Goal: Check status: Check status

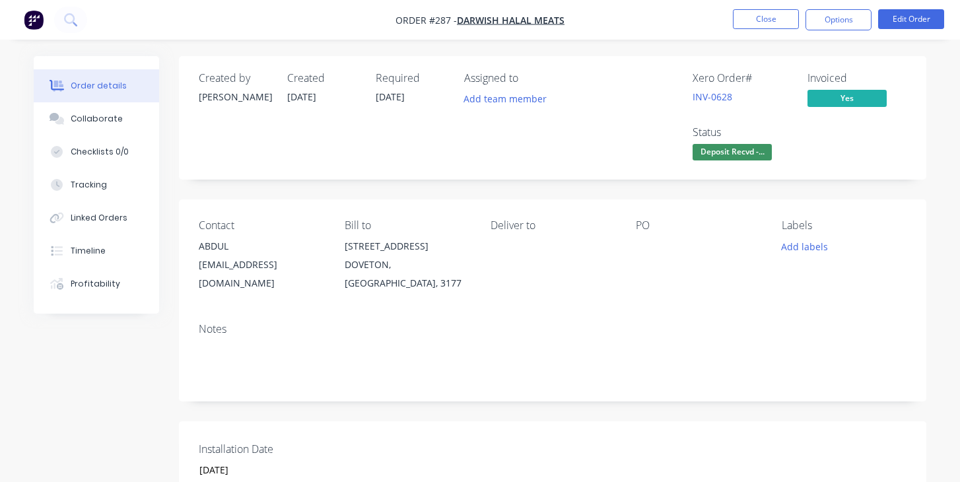
click at [36, 21] on img "button" at bounding box center [34, 20] width 20 height 20
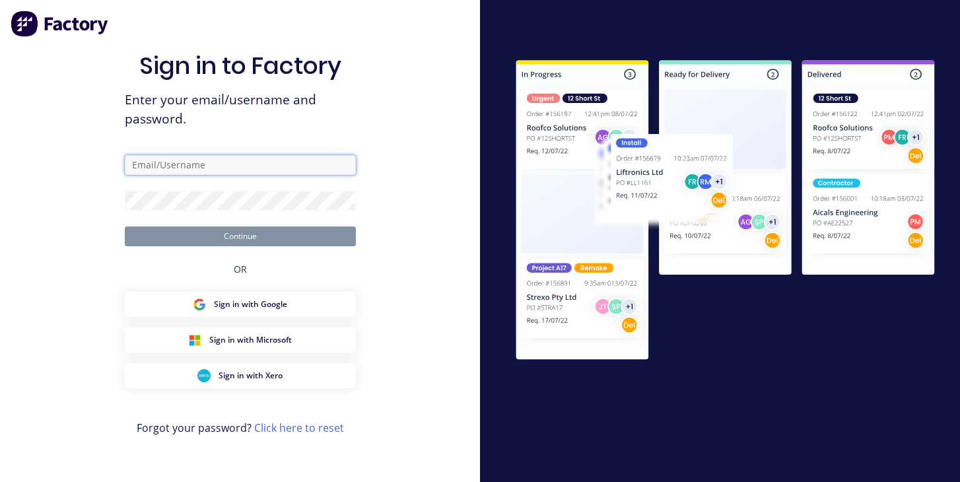
type input "[PERSON_NAME][EMAIL_ADDRESS][DOMAIN_NAME]"
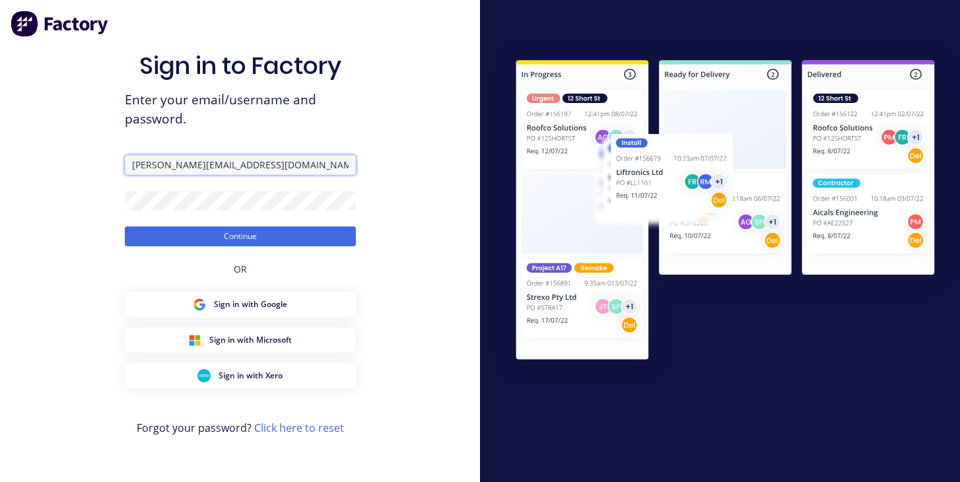
click at [244, 163] on input "[PERSON_NAME][EMAIL_ADDRESS][DOMAIN_NAME]" at bounding box center [240, 165] width 231 height 20
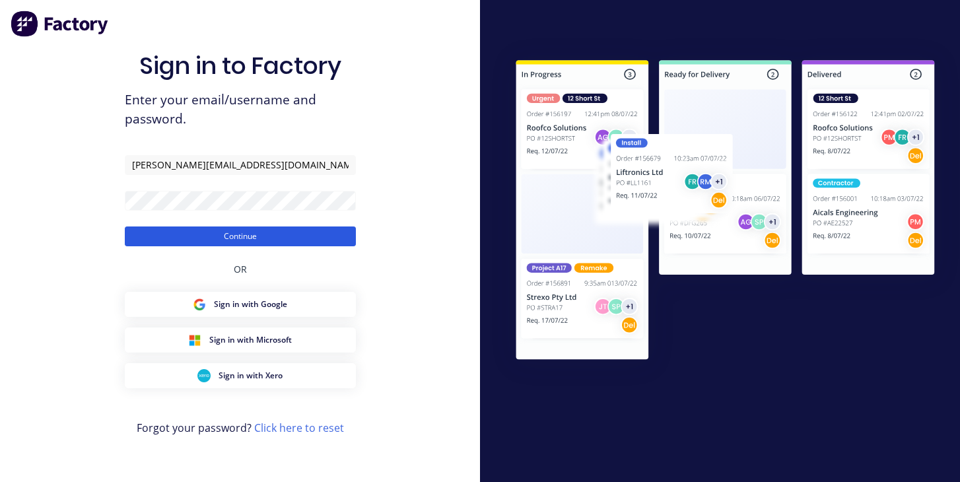
click at [238, 229] on button "Continue" at bounding box center [240, 237] width 231 height 20
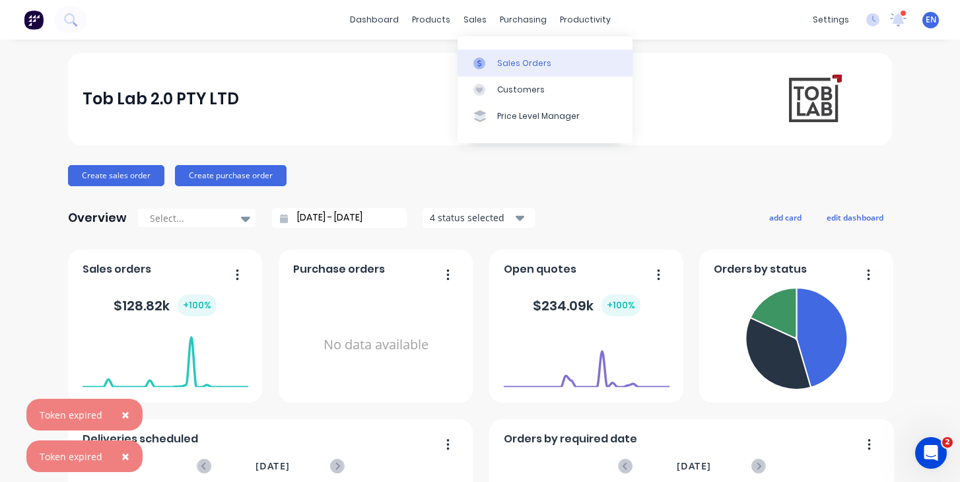
click at [515, 67] on div "Sales Orders" at bounding box center [524, 63] width 54 height 12
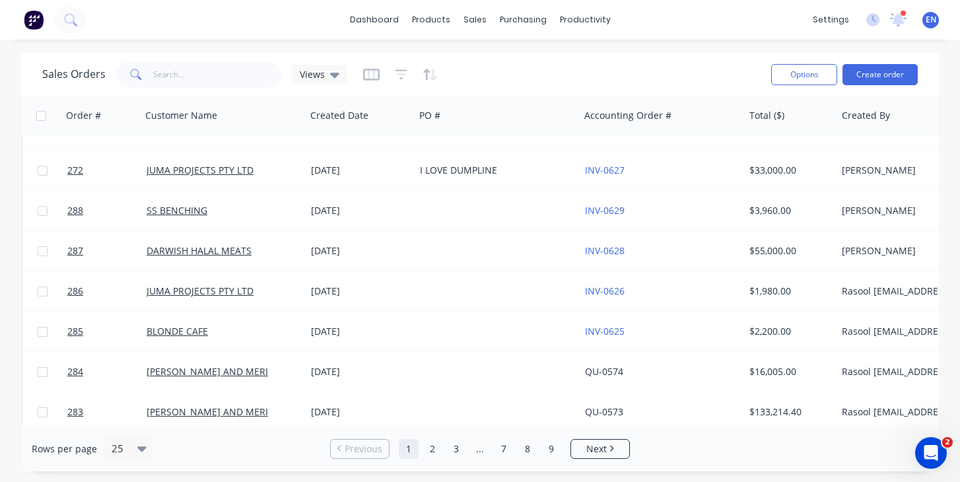
scroll to position [117, 0]
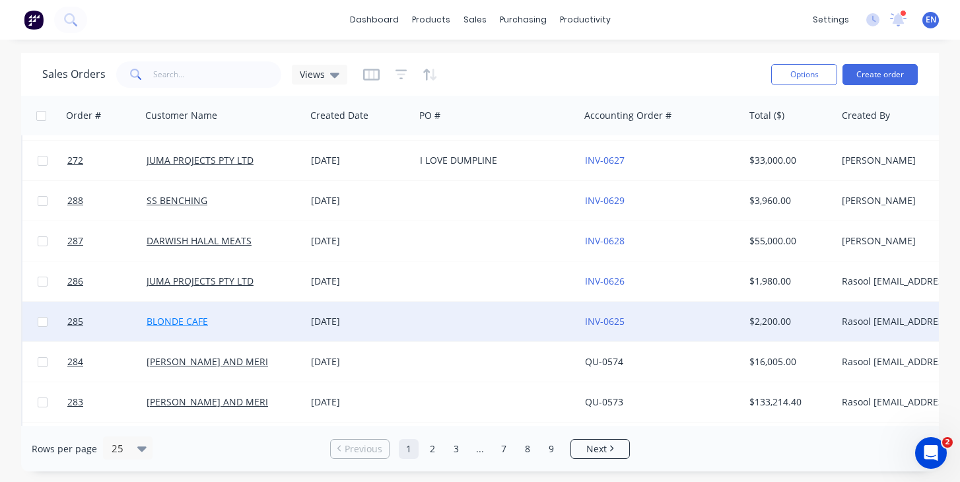
click at [191, 320] on link "BLONDE CAFE" at bounding box center [177, 321] width 61 height 13
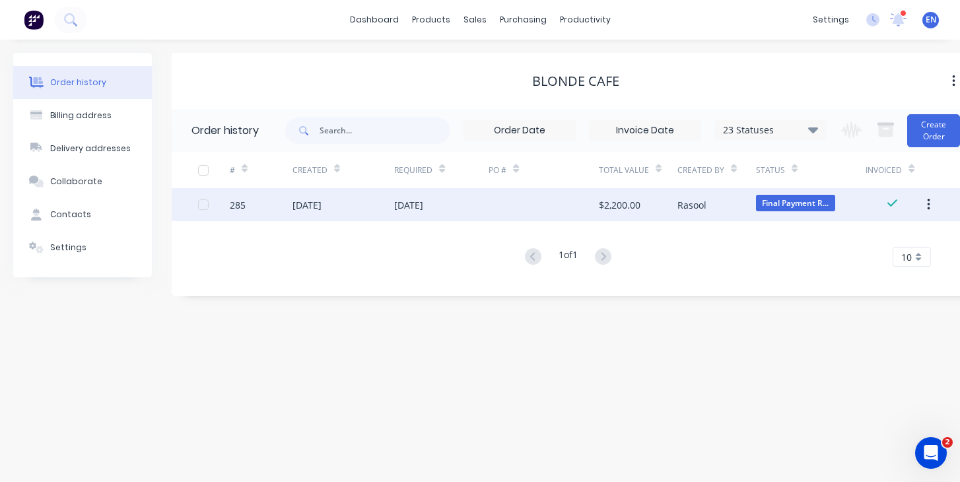
click at [322, 206] on div "[DATE]" at bounding box center [307, 205] width 29 height 14
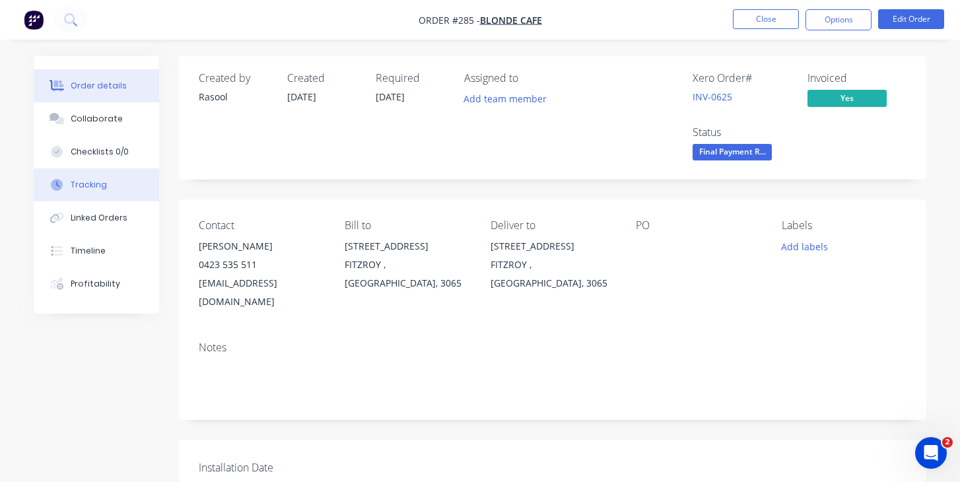
click at [90, 186] on div "Tracking" at bounding box center [89, 185] width 36 height 12
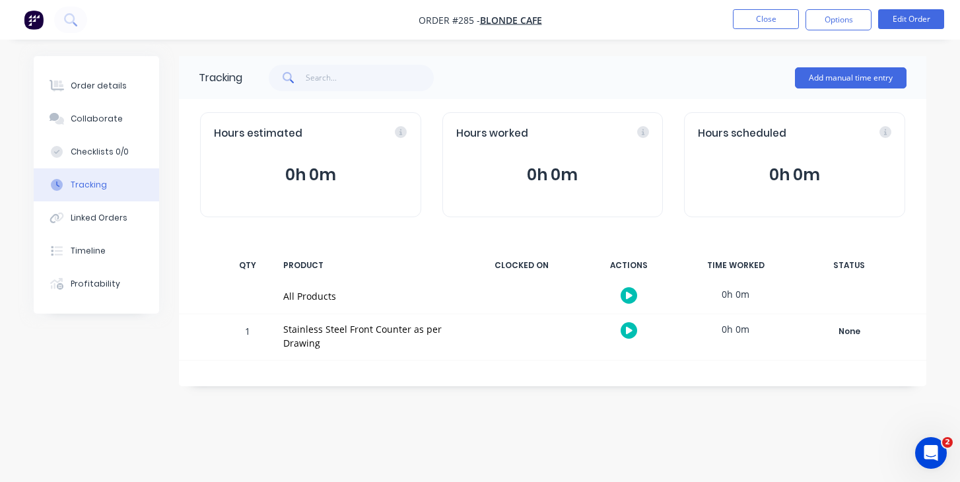
click at [34, 9] on button "button" at bounding box center [34, 19] width 28 height 21
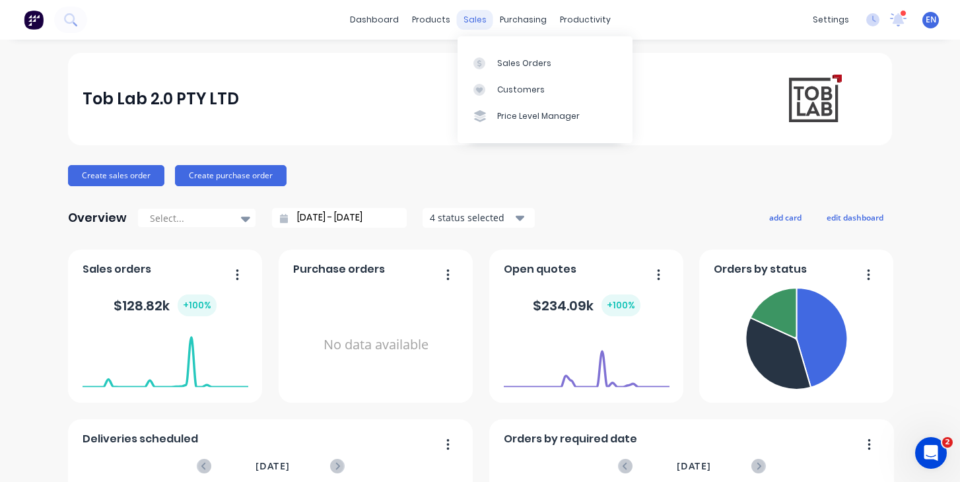
click at [468, 21] on div "sales" at bounding box center [475, 20] width 36 height 20
click at [516, 64] on div "Sales Orders" at bounding box center [524, 63] width 54 height 12
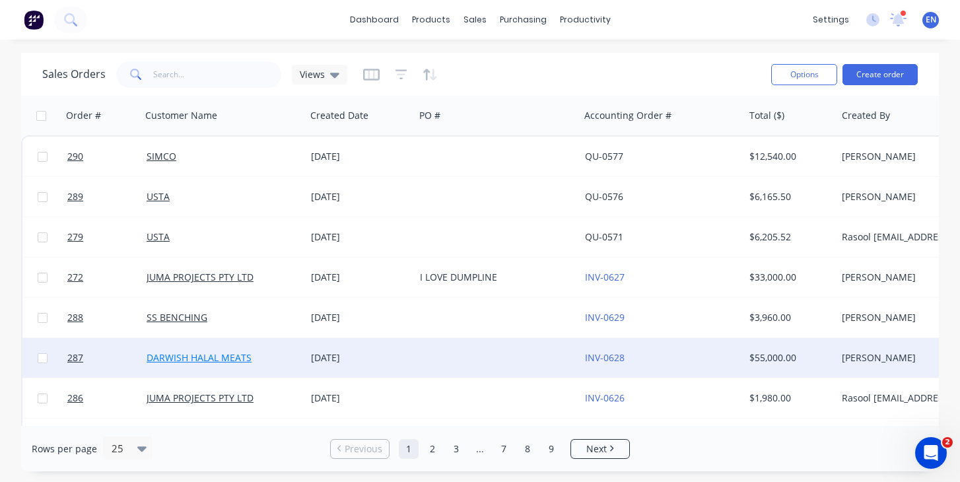
click at [221, 357] on link "DARWISH HALAL MEATS" at bounding box center [199, 357] width 105 height 13
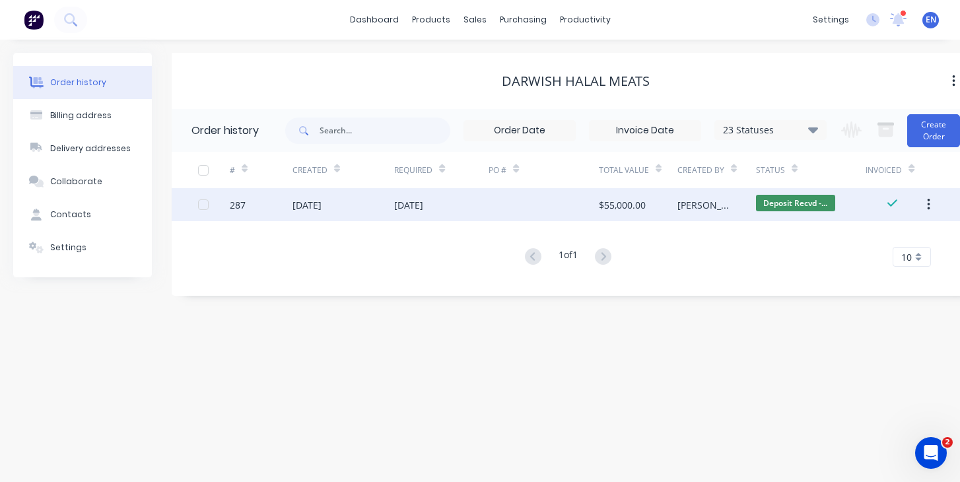
click at [322, 201] on div "[DATE]" at bounding box center [307, 205] width 29 height 14
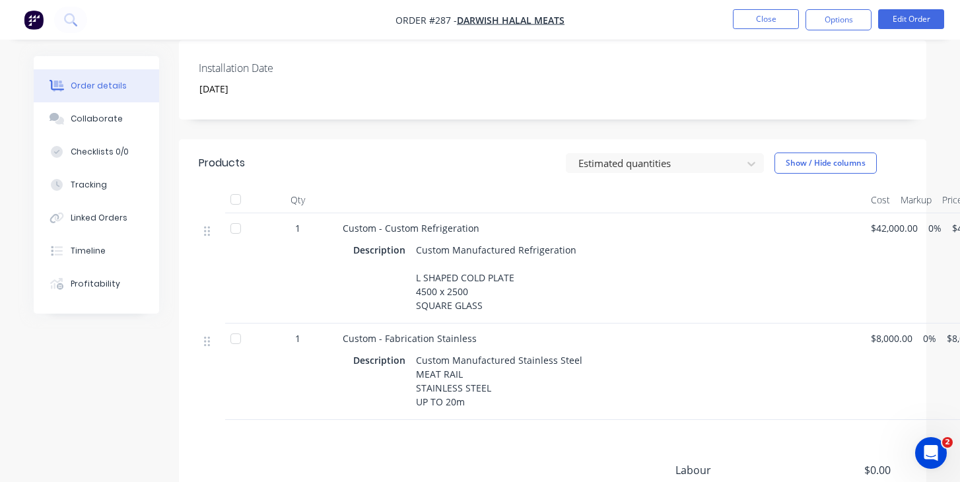
scroll to position [385, 0]
